Goal: Submit feedback/report problem: Submit feedback/report problem

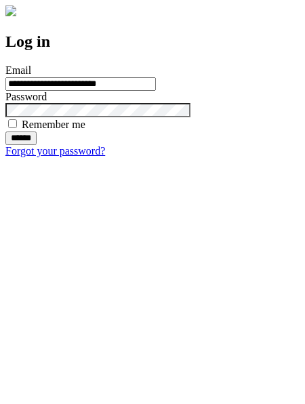
type input "**********"
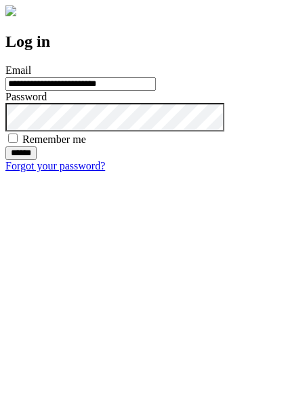
click at [37, 160] on input "******" at bounding box center [20, 153] width 31 height 14
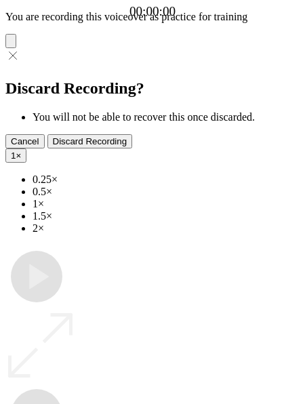
type input "**********"
